Goal: Transaction & Acquisition: Purchase product/service

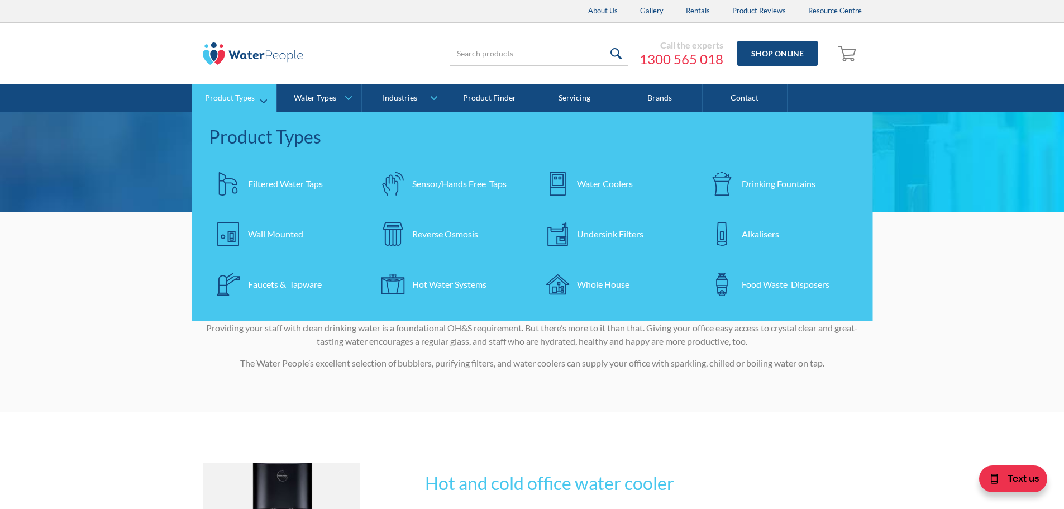
click at [570, 183] on div at bounding box center [557, 183] width 39 height 39
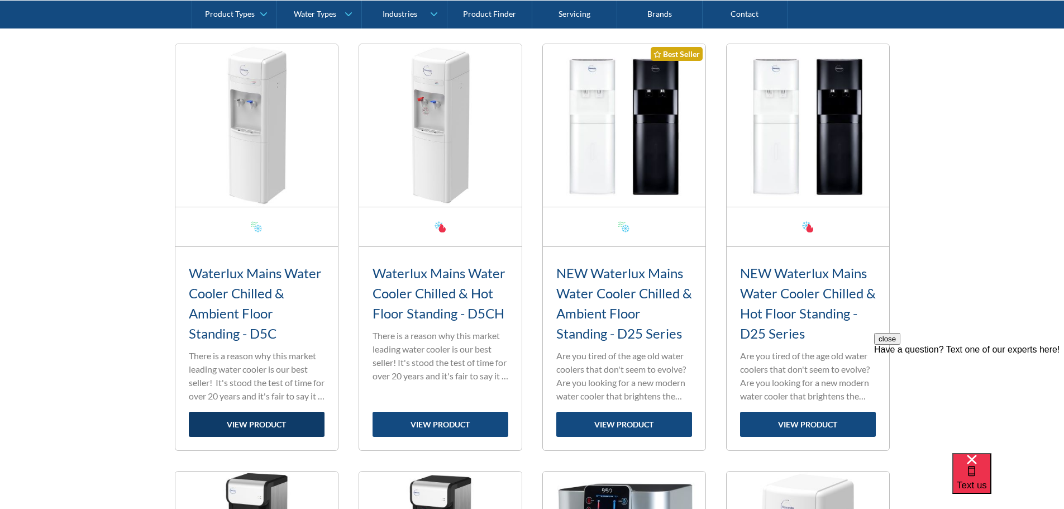
click at [260, 431] on link "view product" at bounding box center [257, 424] width 136 height 25
